Goal: Find specific page/section

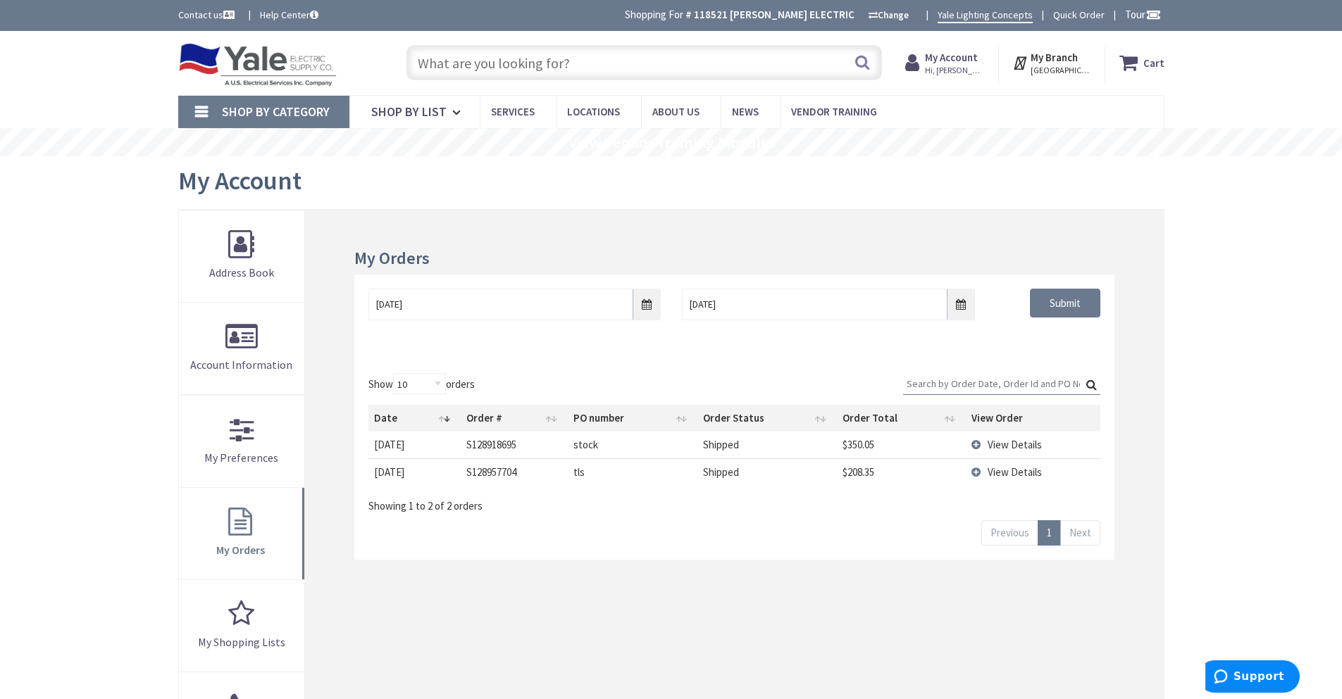
click at [473, 61] on input "text" at bounding box center [643, 62] width 475 height 35
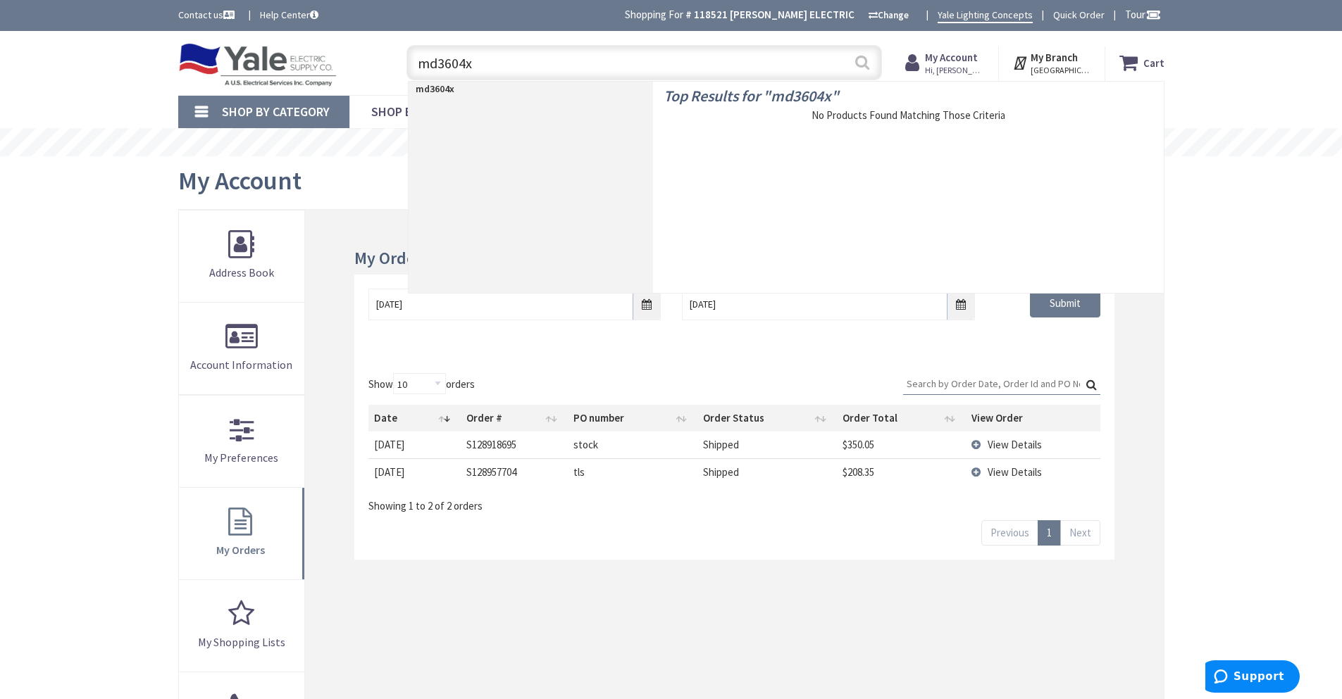
type input "md3604x"
click at [864, 66] on button "Search" at bounding box center [862, 62] width 18 height 32
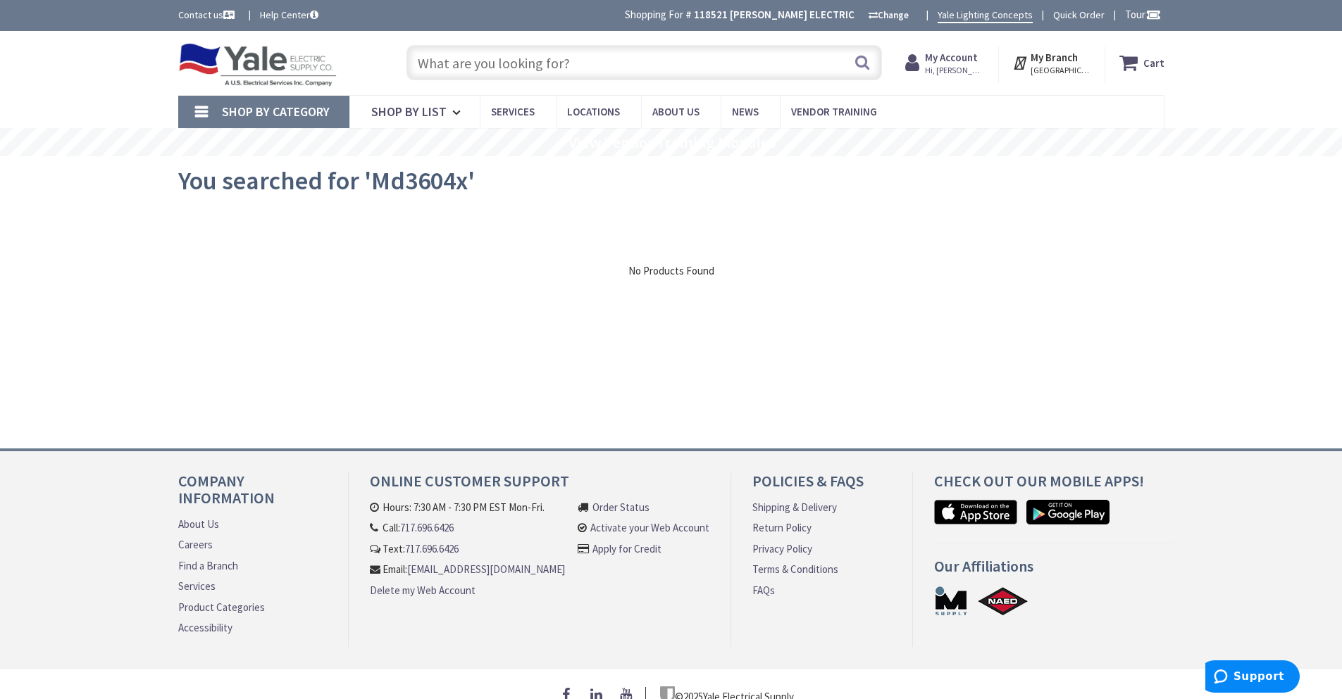
click at [447, 69] on input "text" at bounding box center [643, 62] width 475 height 35
drag, startPoint x: 1139, startPoint y: 230, endPoint x: 1159, endPoint y: 229, distance: 20.5
click at [1141, 229] on div "View Subcategories Clear all No Products Found We found a particular page for y…" at bounding box center [671, 314] width 986 height 211
click at [1252, 63] on div "Skip to Content Toggle Nav Search Cart My Cart Close" at bounding box center [671, 63] width 1342 height 64
click at [1284, 204] on div "Skip to Content Toggle Nav Search Cart My Cart Close" at bounding box center [671, 374] width 1342 height 687
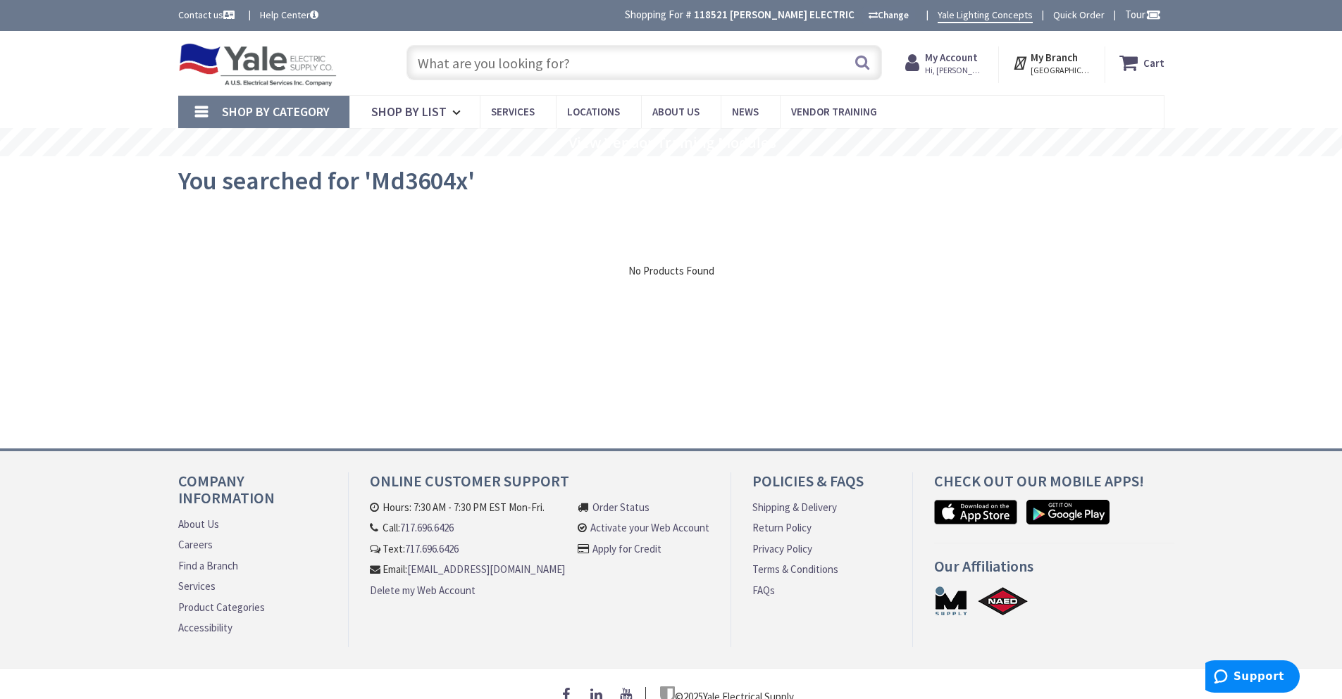
click at [1245, 71] on div "Skip to Content Toggle Nav Search Cart My Cart Close" at bounding box center [671, 63] width 1342 height 64
click at [1254, 75] on div "Skip to Content Toggle Nav Search Cart My Cart Close" at bounding box center [671, 63] width 1342 height 64
click at [1257, 74] on div "Skip to Content Toggle Nav Search Cart My Cart Close" at bounding box center [671, 63] width 1342 height 64
click at [1272, 63] on div "Skip to Content Toggle Nav Search Cart My Cart Close" at bounding box center [671, 63] width 1342 height 64
click at [1276, 67] on div "Skip to Content Toggle Nav Search Cart My Cart Close" at bounding box center [671, 63] width 1342 height 64
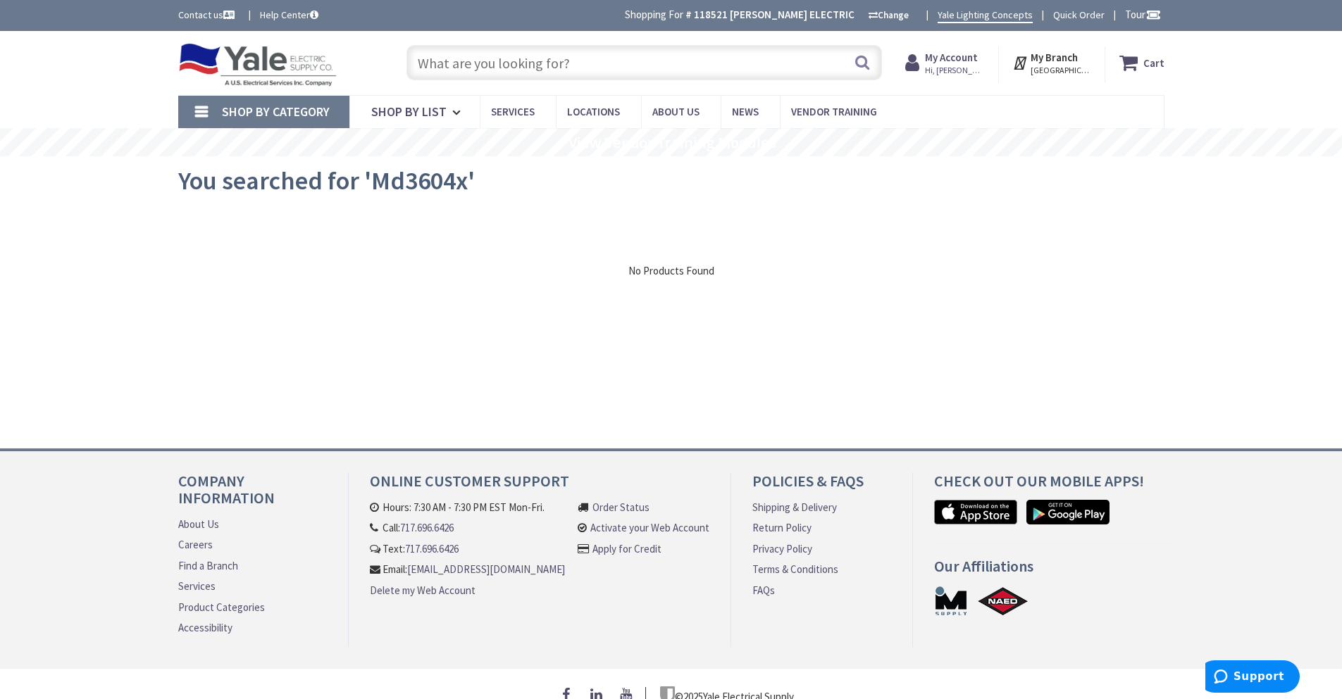
click at [1278, 80] on div "Skip to Content Toggle Nav Search Cart My Cart Close" at bounding box center [671, 63] width 1342 height 64
drag, startPoint x: 1297, startPoint y: 58, endPoint x: 1259, endPoint y: 7, distance: 63.4
click at [1295, 58] on div "Skip to Content Toggle Nav Search Cart My Cart Close" at bounding box center [671, 63] width 1342 height 64
click at [1294, 77] on div "Skip to Content Toggle Nav Search Cart My Cart Close" at bounding box center [671, 63] width 1342 height 64
